Goal: Transaction & Acquisition: Purchase product/service

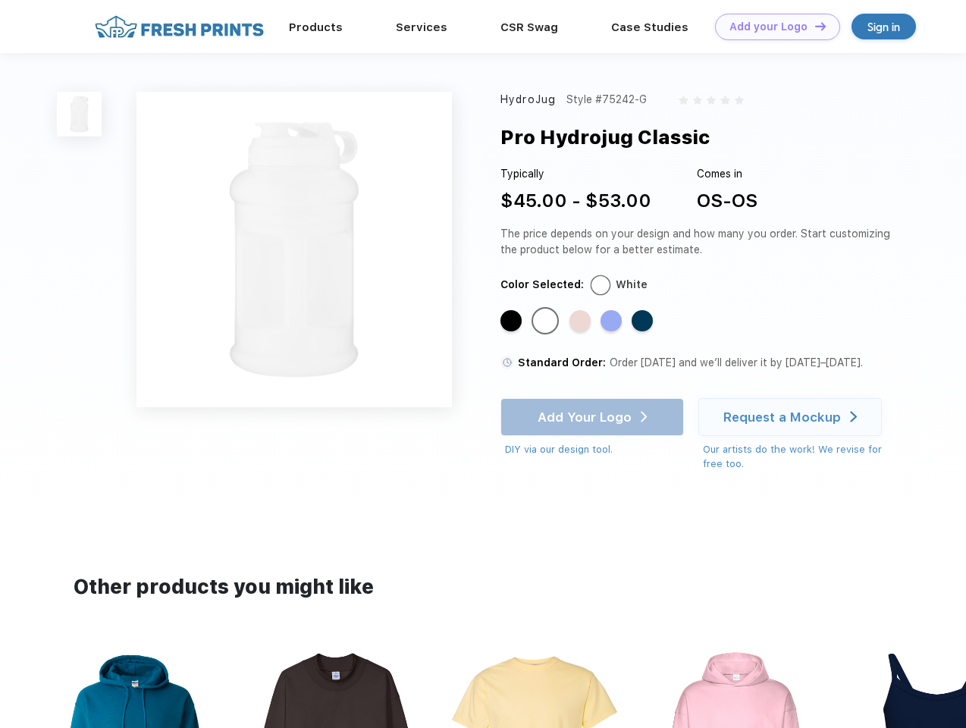
click at [772, 27] on link "Add your Logo Design Tool" at bounding box center [777, 27] width 125 height 27
click at [80, 114] on img at bounding box center [79, 114] width 45 height 45
click at [513, 322] on div "Standard Color" at bounding box center [511, 320] width 21 height 21
click at [547, 322] on div "Standard Color" at bounding box center [545, 320] width 21 height 21
click at [582, 322] on div "Standard Color" at bounding box center [580, 320] width 21 height 21
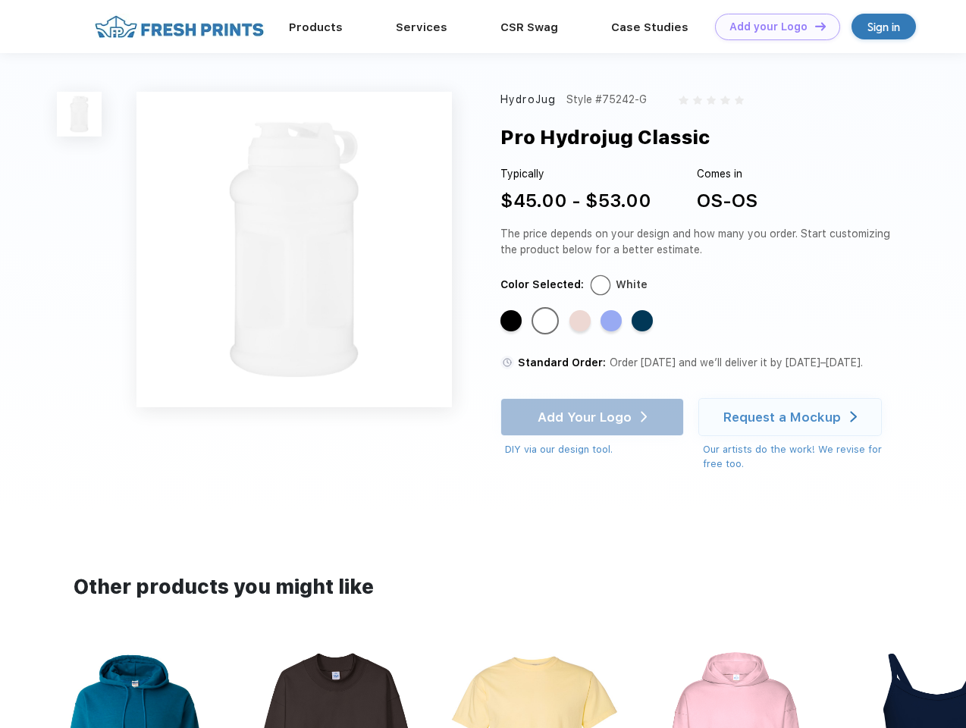
click at [613, 322] on div "Standard Color" at bounding box center [611, 320] width 21 height 21
click at [644, 322] on div "Standard Color" at bounding box center [642, 320] width 21 height 21
click at [594, 417] on div "Add Your Logo DIY via our design tool. Ah shoot! This product isn't up in our d…" at bounding box center [593, 427] width 184 height 59
click at [793, 417] on div "Request a Mockup" at bounding box center [783, 417] width 118 height 15
